Goal: Task Accomplishment & Management: Manage account settings

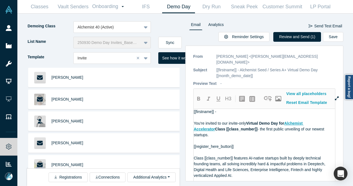
click at [14, 29] on link "People" at bounding box center [11, 28] width 22 height 18
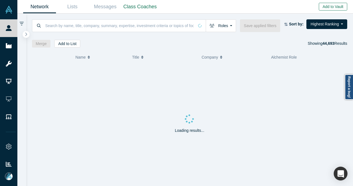
click at [335, 7] on button "Add to Vault" at bounding box center [333, 7] width 28 height 8
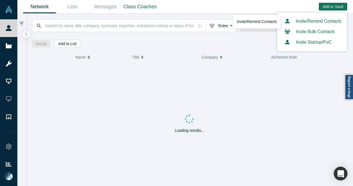
click at [313, 22] on link "Invite/Remind Contacts" at bounding box center [312, 21] width 59 height 5
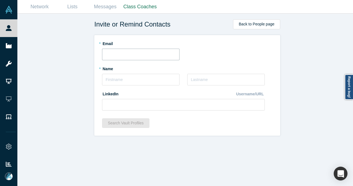
click at [151, 51] on input "text" at bounding box center [141, 55] width 78 height 12
click at [84, 84] on div "Invite or Remind Contacts Back to People page * Email * Name * Last Name Linked…" at bounding box center [187, 102] width 340 height 176
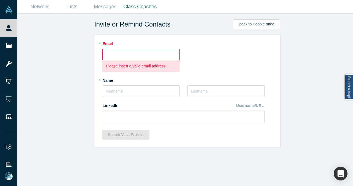
click at [209, 38] on div "* Email Please insert a valid email address. * Name * Last Name LinkedIn Userna…" at bounding box center [187, 91] width 186 height 112
click at [311, 70] on div "Invite or Remind Contacts Back to People page * Email Please insert a valid ema…" at bounding box center [187, 102] width 340 height 176
click at [141, 51] on input "text" at bounding box center [141, 55] width 78 height 12
paste input "eunice.pu@framework.vc"
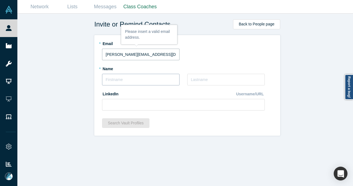
type input "eunice.pu@framework.vc"
click at [139, 76] on input "text" at bounding box center [141, 80] width 78 height 12
type input "Eunice"
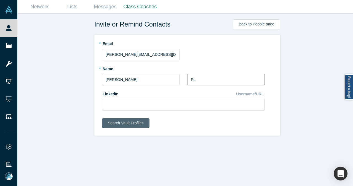
type input "Pu"
click at [116, 122] on button "Search Vault Profiles" at bounding box center [125, 123] width 47 height 10
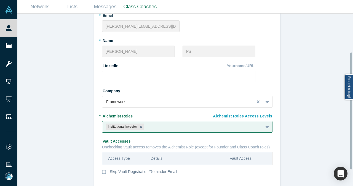
scroll to position [80, 0]
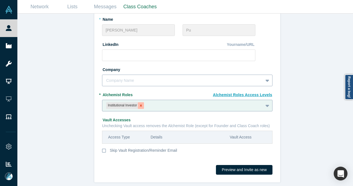
click at [141, 102] on div "Remove Institutional Investor" at bounding box center [141, 105] width 6 height 7
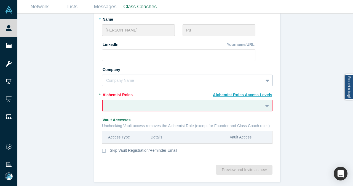
click at [313, 95] on div "Invite or Remind Contacts Back Existing profile: Eunice Pu * Email eunice.pu@fr…" at bounding box center [187, 102] width 340 height 176
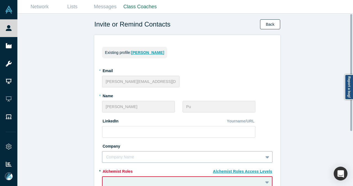
click at [268, 23] on button "Back" at bounding box center [270, 24] width 20 height 10
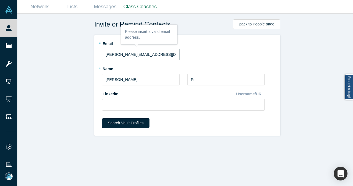
drag, startPoint x: 159, startPoint y: 57, endPoint x: 97, endPoint y: 60, distance: 61.7
click at [97, 60] on div "* Email eunice.pu@framework.vc * Name Eunice * Last Name Pu LinkedIn Username/U…" at bounding box center [187, 85] width 186 height 100
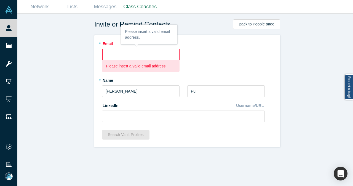
click at [289, 66] on div "Invite or Remind Contacts Back to People page * Email Please insert a valid ema…" at bounding box center [187, 102] width 340 height 176
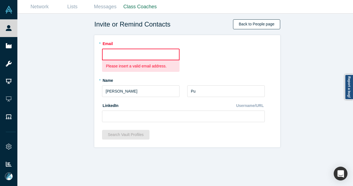
click at [271, 28] on link "Back to People page" at bounding box center [256, 24] width 47 height 10
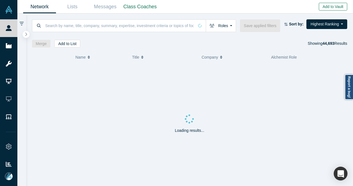
click at [341, 8] on button "Add to Vault" at bounding box center [333, 7] width 28 height 8
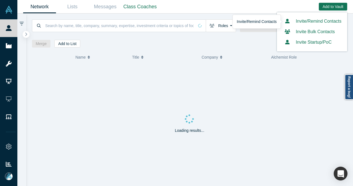
click at [316, 21] on link "Invite/Remind Contacts" at bounding box center [312, 21] width 59 height 5
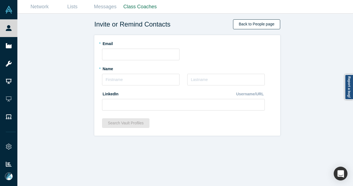
click at [246, 25] on link "Back to People page" at bounding box center [256, 24] width 47 height 10
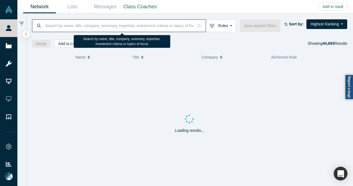
click at [65, 25] on input at bounding box center [120, 25] width 150 height 13
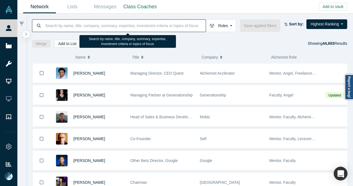
click at [123, 20] on input at bounding box center [125, 25] width 161 height 13
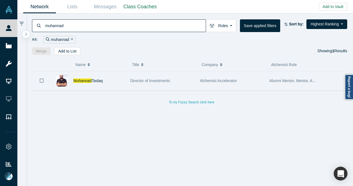
type input "muhannad"
click at [117, 80] on div "Muhannad Taslaq" at bounding box center [98, 80] width 51 height 19
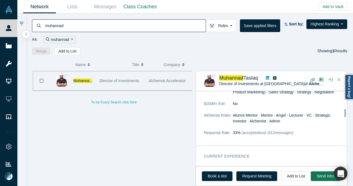
scroll to position [344, 0]
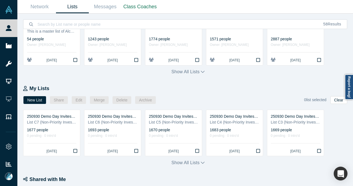
scroll to position [193, 0]
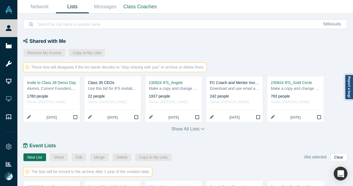
drag, startPoint x: 52, startPoint y: 94, endPoint x: 52, endPoint y: 91, distance: 2.8
click at [53, 94] on div "1780 people" at bounding box center [51, 96] width 49 height 6
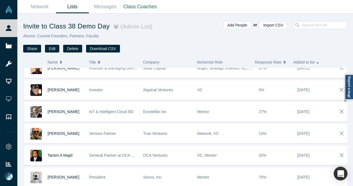
scroll to position [130, 0]
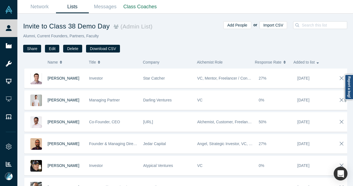
click at [72, 4] on link "Lists" at bounding box center [72, 6] width 33 height 13
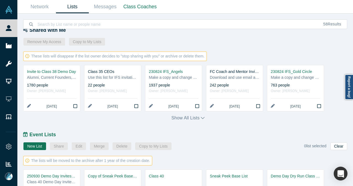
scroll to position [248, 0]
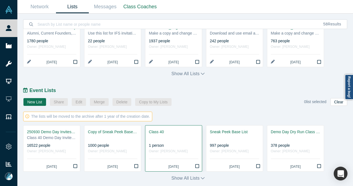
click at [176, 142] on link "Class 40 1 person Owner: [PERSON_NAME] [DATE]" at bounding box center [173, 148] width 57 height 46
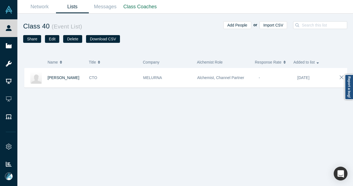
click at [73, 5] on link "Lists" at bounding box center [72, 6] width 33 height 13
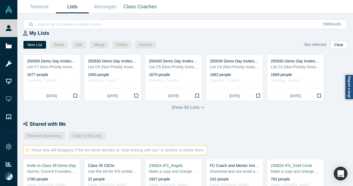
scroll to position [166, 0]
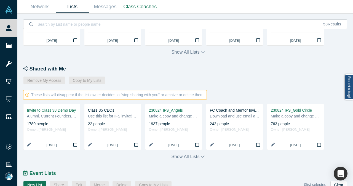
click at [202, 155] on div "Show all lists" at bounding box center [188, 157] width 330 height 6
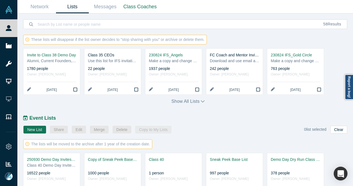
scroll to position [256, 0]
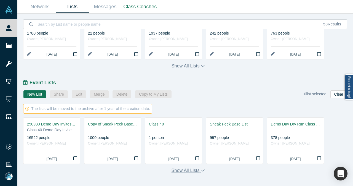
click at [201, 170] on icon "button" at bounding box center [203, 170] width 4 height 4
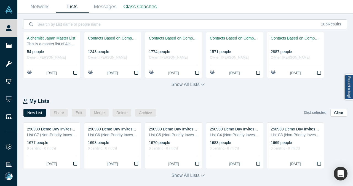
scroll to position [55, 0]
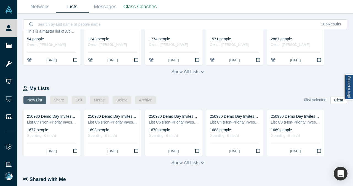
click at [37, 100] on button "New List" at bounding box center [34, 100] width 23 height 8
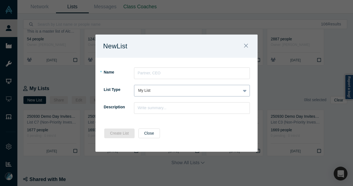
click at [174, 91] on div "My List" at bounding box center [187, 91] width 99 height 6
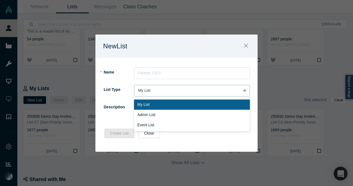
click at [174, 91] on div "My List" at bounding box center [187, 91] width 99 height 6
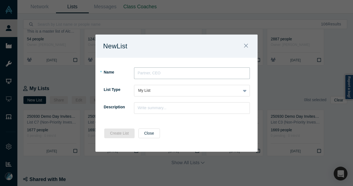
click at [168, 72] on input "text" at bounding box center [192, 73] width 116 height 12
type input "Current Founders"
click at [183, 107] on input "text" at bounding box center [192, 108] width 116 height 12
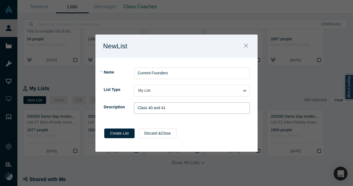
click at [146, 106] on input "Class 40 and 41" at bounding box center [192, 108] width 116 height 12
click at [184, 110] on input "Classes 40 and 41" at bounding box center [192, 108] width 116 height 12
type input "Classes 40 and 41 Founders"
click at [115, 130] on button "Create List" at bounding box center [119, 133] width 30 height 10
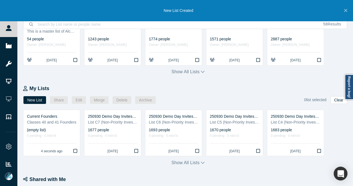
scroll to position [0, 0]
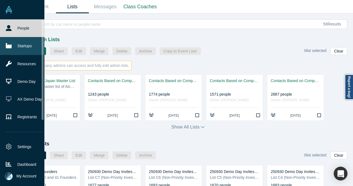
click at [17, 43] on link "Startups" at bounding box center [24, 46] width 49 height 18
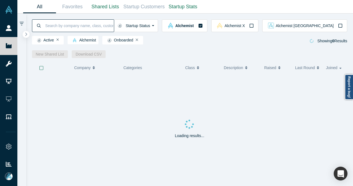
click at [86, 24] on input at bounding box center [79, 25] width 69 height 13
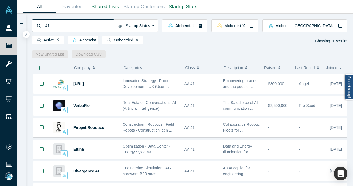
type input "41"
click at [41, 65] on div at bounding box center [41, 68] width 17 height 12
click at [41, 68] on icon "button" at bounding box center [41, 68] width 4 height 4
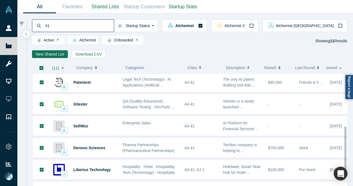
scroll to position [126, 0]
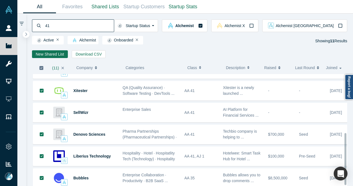
click at [41, 68] on icon "button" at bounding box center [41, 68] width 4 height 4
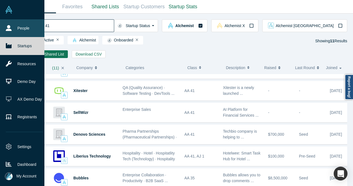
click at [19, 27] on link "People" at bounding box center [24, 28] width 49 height 18
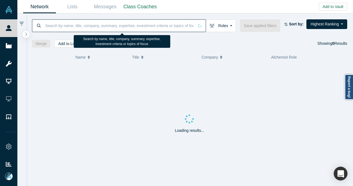
click at [123, 27] on input at bounding box center [120, 25] width 150 height 13
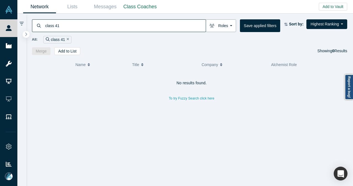
type input "class 41"
click at [229, 26] on button "Roles" at bounding box center [221, 25] width 30 height 13
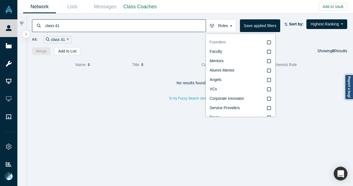
click at [268, 43] on icon at bounding box center [269, 42] width 4 height 4
click at [0, 0] on input "Founders" at bounding box center [0, 0] width 0 height 0
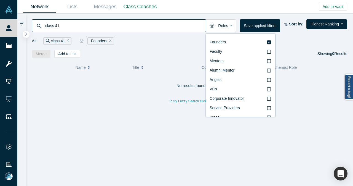
click at [67, 41] on icon "Remove Filter" at bounding box center [68, 41] width 2 height 4
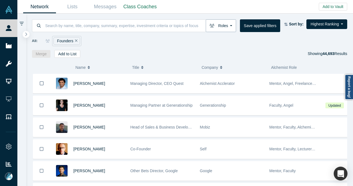
click at [232, 27] on button "Roles" at bounding box center [221, 25] width 30 height 13
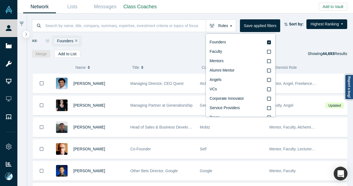
click at [75, 41] on icon "Remove Filter" at bounding box center [76, 41] width 2 height 4
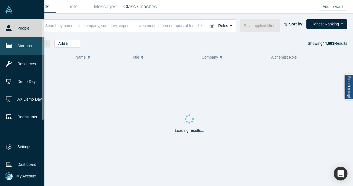
click at [8, 46] on icon at bounding box center [9, 45] width 6 height 5
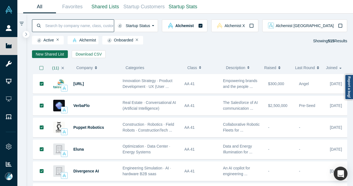
click at [114, 25] on input at bounding box center [79, 25] width 69 height 13
click at [41, 68] on icon "button" at bounding box center [41, 68] width 4 height 4
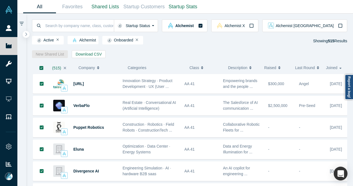
scroll to position [28, 0]
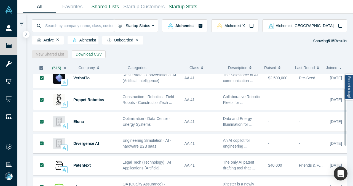
click at [41, 69] on icon "button" at bounding box center [41, 68] width 4 height 4
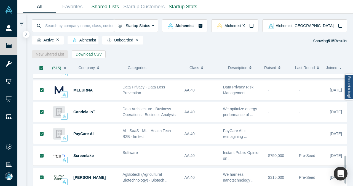
scroll to position [330, 0]
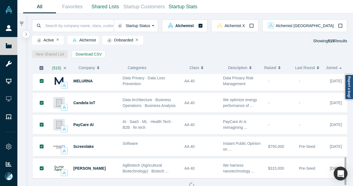
click at [40, 67] on icon "button" at bounding box center [41, 68] width 4 height 4
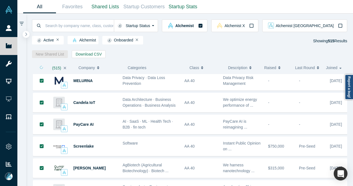
click at [62, 68] on button "button" at bounding box center [65, 68] width 6 height 12
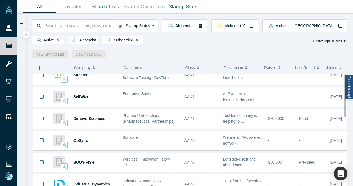
scroll to position [138, 0]
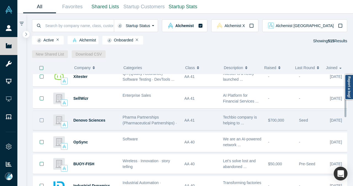
click at [44, 121] on button "Bookmark" at bounding box center [41, 120] width 17 height 19
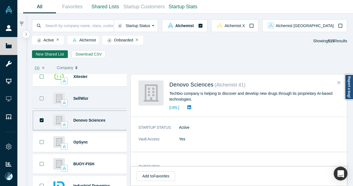
click at [42, 99] on icon "Bookmark" at bounding box center [42, 98] width 4 height 4
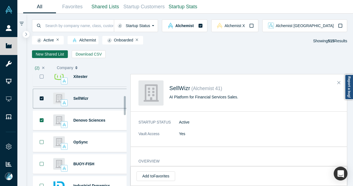
scroll to position [110, 0]
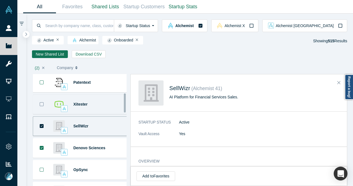
click at [42, 102] on icon "Bookmark" at bounding box center [41, 104] width 4 height 4
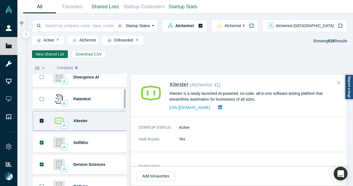
scroll to position [55, 0]
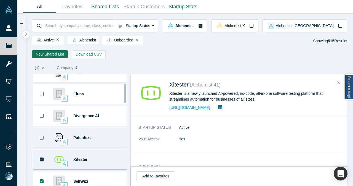
click at [41, 136] on icon "Bookmark" at bounding box center [41, 137] width 4 height 4
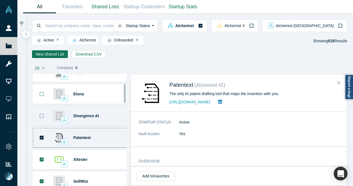
click at [42, 115] on icon "Bookmark" at bounding box center [41, 115] width 4 height 4
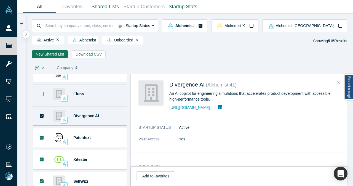
click at [43, 94] on icon "Bookmark" at bounding box center [41, 94] width 4 height 4
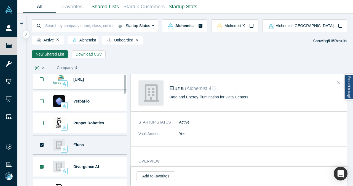
scroll to position [0, 0]
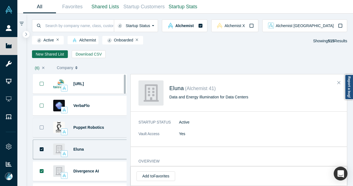
click at [44, 127] on button "Bookmark" at bounding box center [41, 127] width 17 height 19
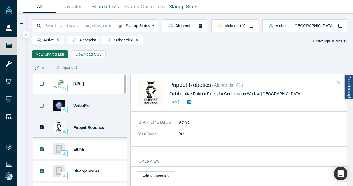
click at [44, 107] on button "Bookmark" at bounding box center [41, 105] width 17 height 19
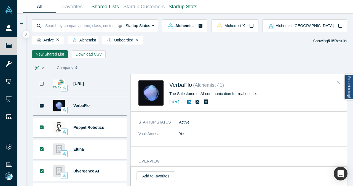
click at [42, 84] on icon "Bookmark" at bounding box center [41, 83] width 4 height 4
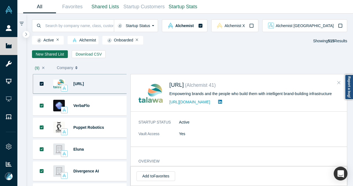
click at [341, 83] on icon "Close" at bounding box center [339, 82] width 3 height 5
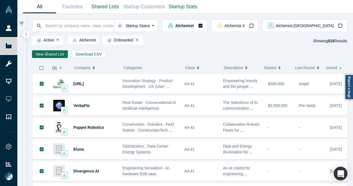
click at [97, 88] on div "[URL]" at bounding box center [95, 83] width 44 height 19
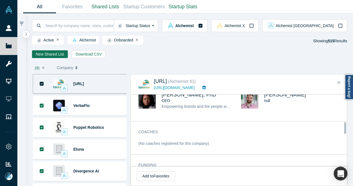
scroll to position [164, 0]
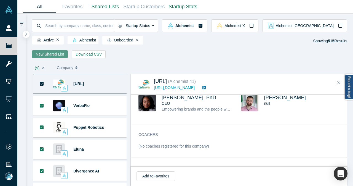
click at [55, 57] on link "New Shared List" at bounding box center [50, 54] width 36 height 8
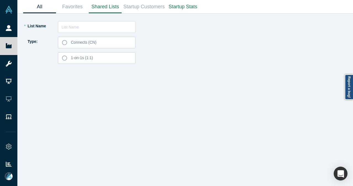
click at [43, 7] on link "All" at bounding box center [39, 6] width 33 height 13
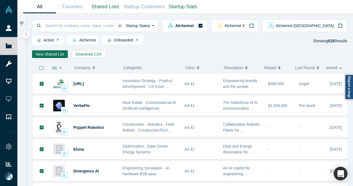
click at [60, 67] on icon "button" at bounding box center [61, 68] width 2 height 4
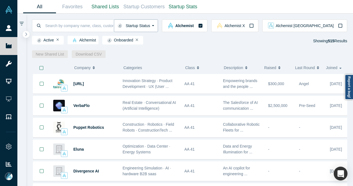
click at [158, 28] on button "Startup Status" at bounding box center [136, 25] width 44 height 13
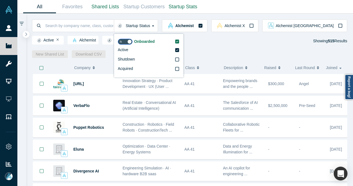
click at [248, 42] on div "Active Alchemist Onboarded Showing 515 Results" at bounding box center [190, 41] width 316 height 10
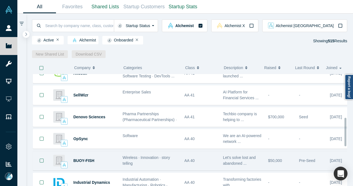
scroll to position [169, 0]
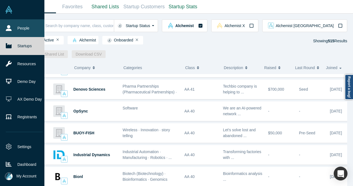
click at [10, 31] on icon at bounding box center [9, 28] width 6 height 6
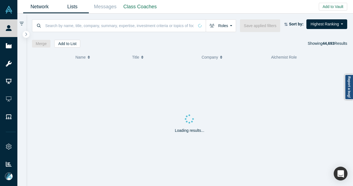
click at [71, 7] on link "Lists" at bounding box center [72, 6] width 33 height 13
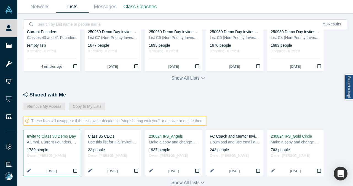
scroll to position [83, 0]
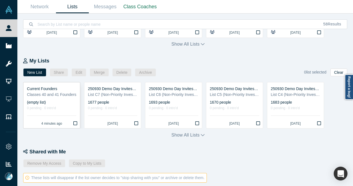
click at [59, 94] on div "Classes 40 and 41 Founders" at bounding box center [51, 95] width 49 height 6
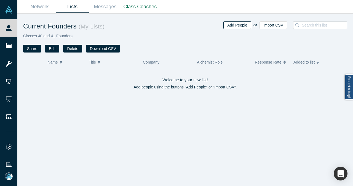
click at [237, 27] on button "Add People" at bounding box center [238, 25] width 28 height 8
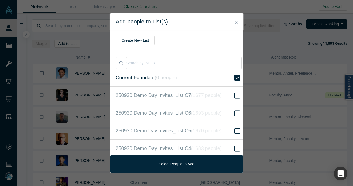
click at [235, 76] on icon at bounding box center [238, 78] width 6 height 7
click at [0, 0] on input "Current Founders ( 0 people )" at bounding box center [0, 0] width 0 height 0
click at [233, 21] on h2 "Add people to List(s)" at bounding box center [177, 21] width 122 height 7
click at [238, 22] on button "Close" at bounding box center [237, 23] width 6 height 6
